Goal: Find specific page/section: Find specific page/section

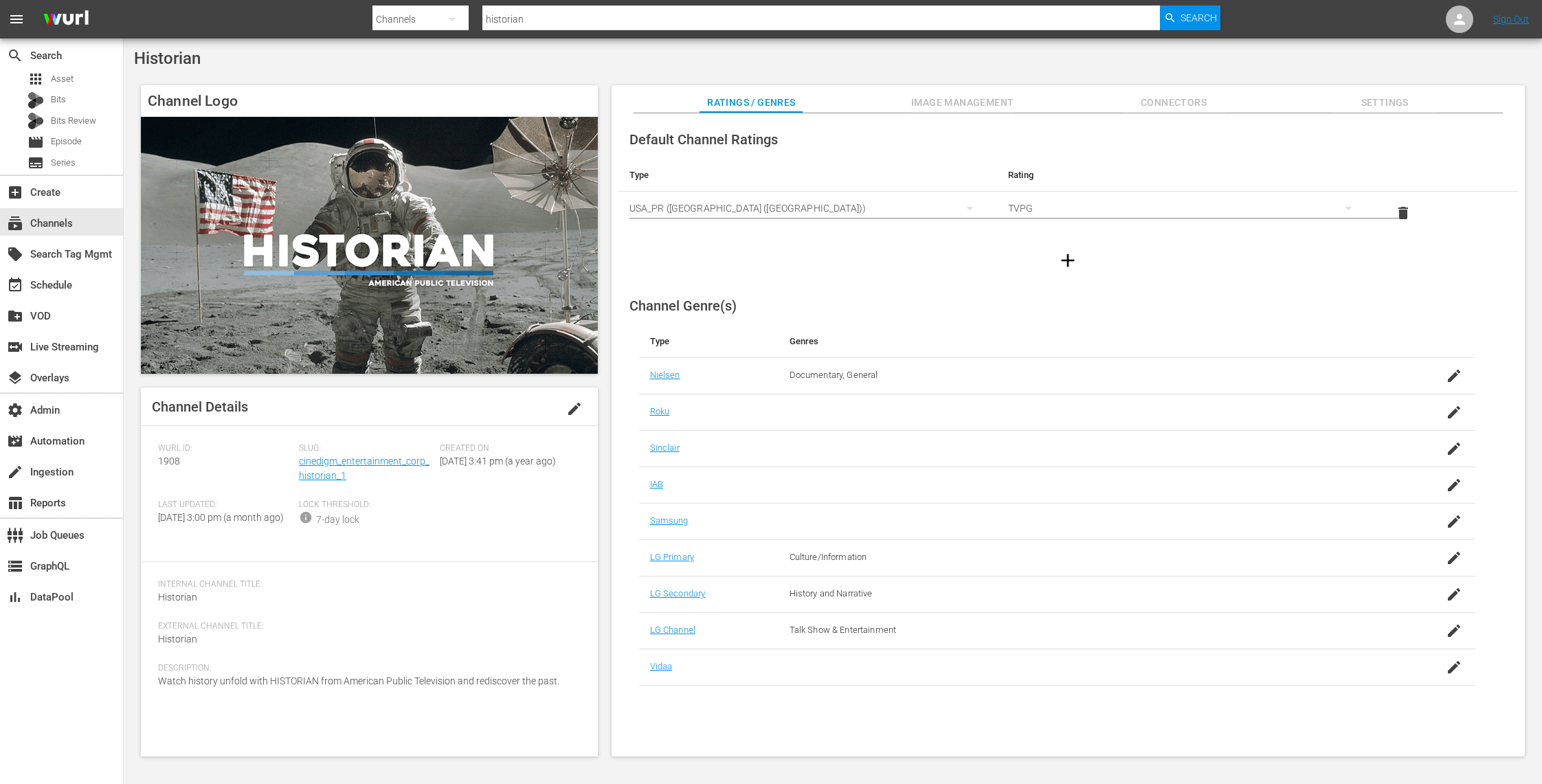
click at [574, 702] on div "Description: Watch history unfold with HISTORIAN from American Public Televisio…" at bounding box center [369, 684] width 423 height 42
drag, startPoint x: 564, startPoint y: 696, endPoint x: 158, endPoint y: 687, distance: 406.1
click at [158, 687] on div "Description: Watch history unfold with HISTORIAN from American Public Televisio…" at bounding box center [369, 684] width 423 height 42
copy span "Watch history unfold with HISTORIAN from American Public Television and redisco…"
drag, startPoint x: 560, startPoint y: 23, endPoint x: 334, endPoint y: -2, distance: 227.4
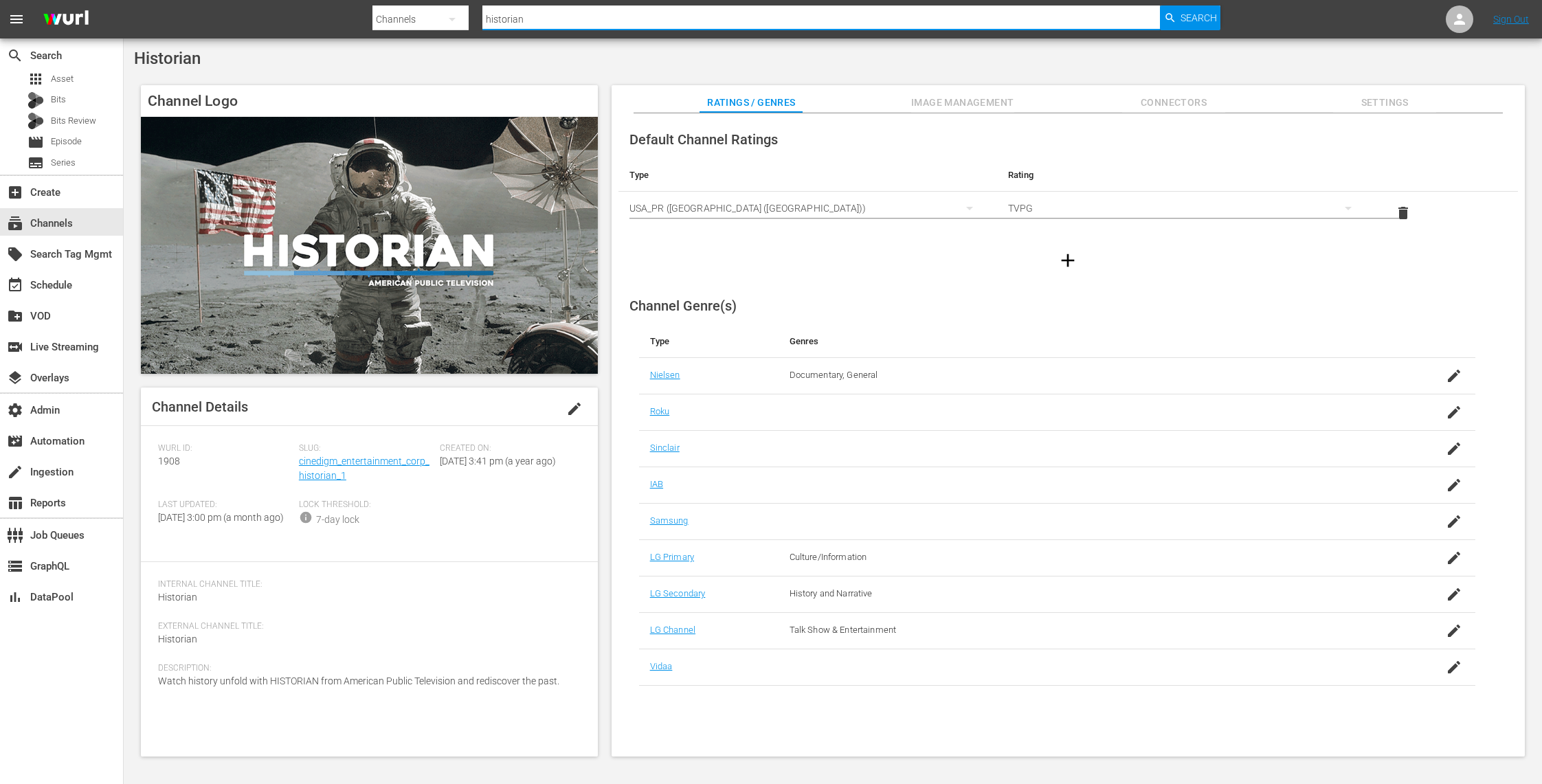
click at [334, 0] on html "menu Search By Channels Search ID, Title, Description, Keywords, or Category hi…" at bounding box center [771, 392] width 1542 height 784
type input "gfn soccer"
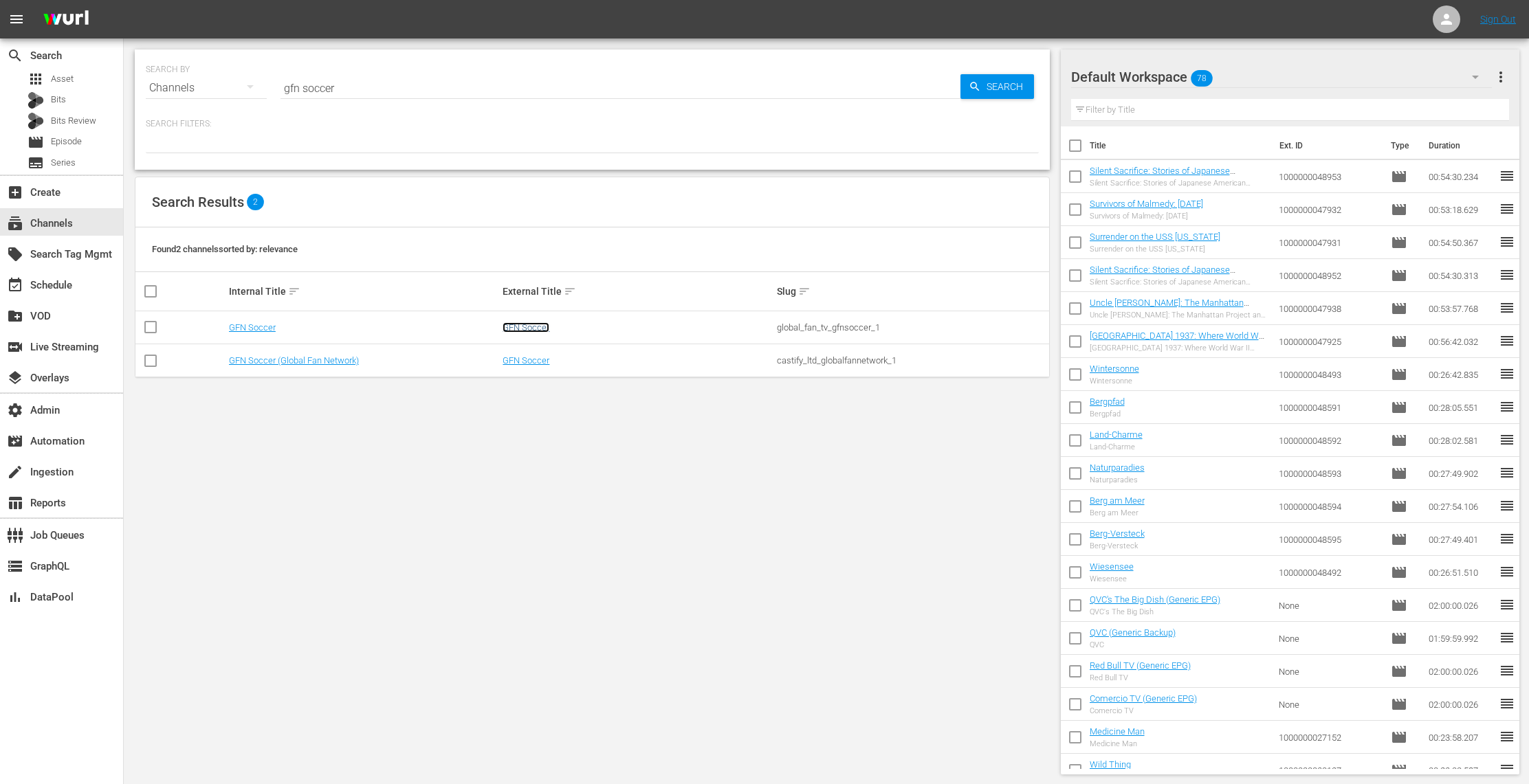
click at [531, 329] on link "GFN Soccer" at bounding box center [525, 327] width 47 height 10
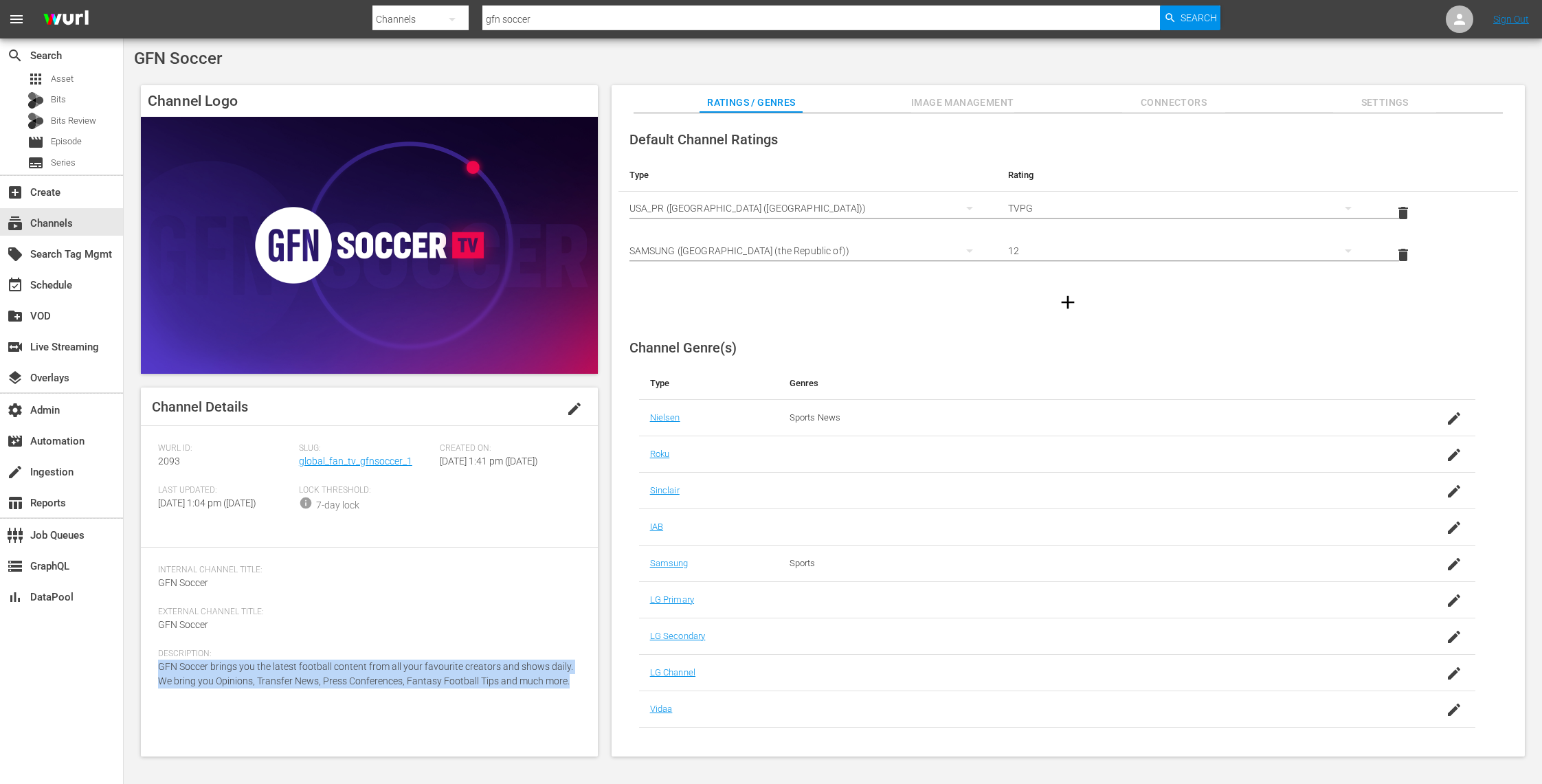
drag, startPoint x: 569, startPoint y: 711, endPoint x: 145, endPoint y: 694, distance: 424.3
click at [145, 694] on div "Channel Details edit [PERSON_NAME] ID: 2093 Slug: global_fan_tv_gfnsoccer_1 Cre…" at bounding box center [369, 572] width 457 height 369
copy span "GFN Soccer brings you the latest football content from all your favourite creat…"
